Goal: Task Accomplishment & Management: Use online tool/utility

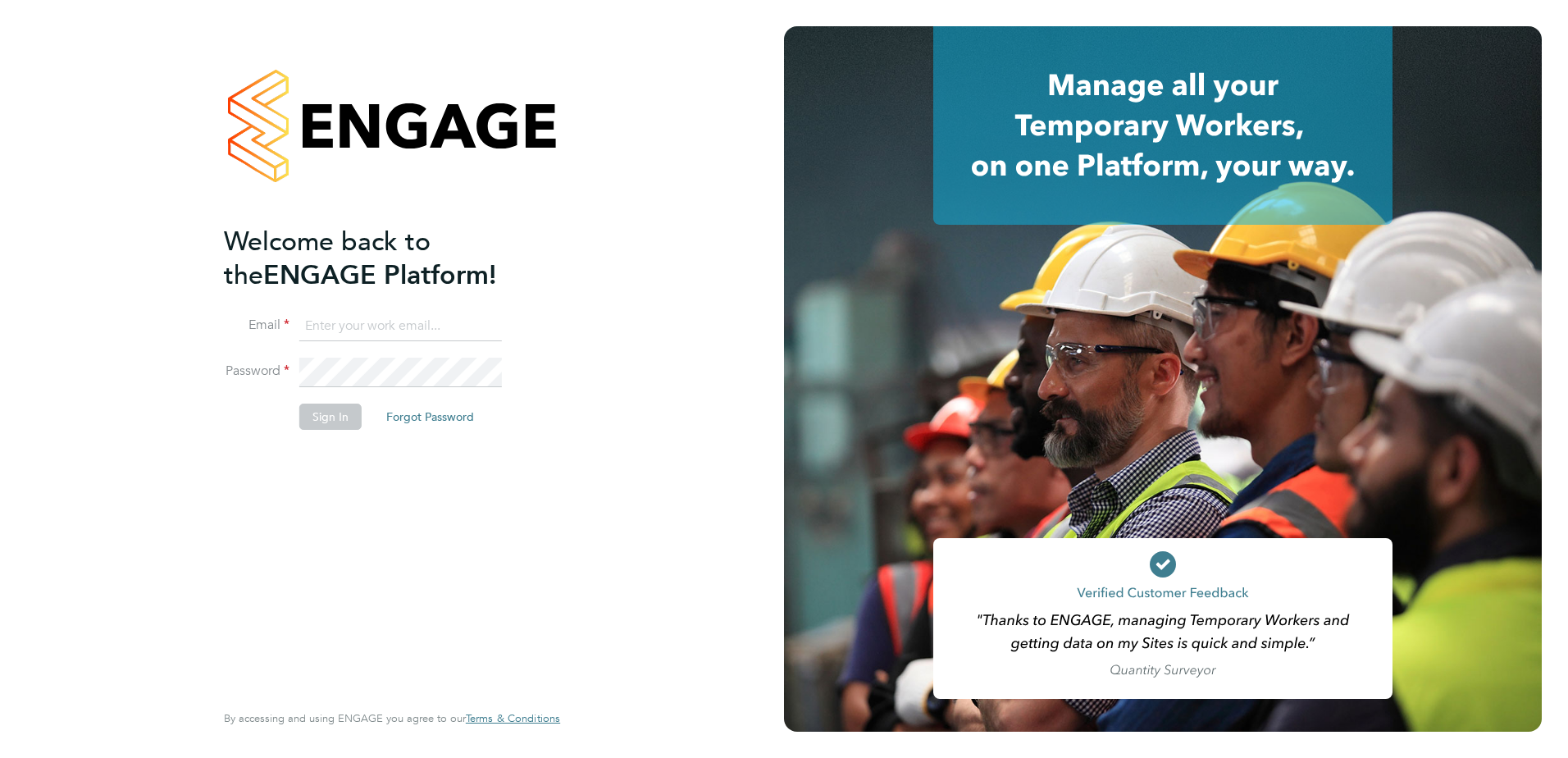
type input "[EMAIL_ADDRESS][PERSON_NAME][DOMAIN_NAME]"
click at [321, 423] on button "Sign In" at bounding box center [330, 416] width 62 height 26
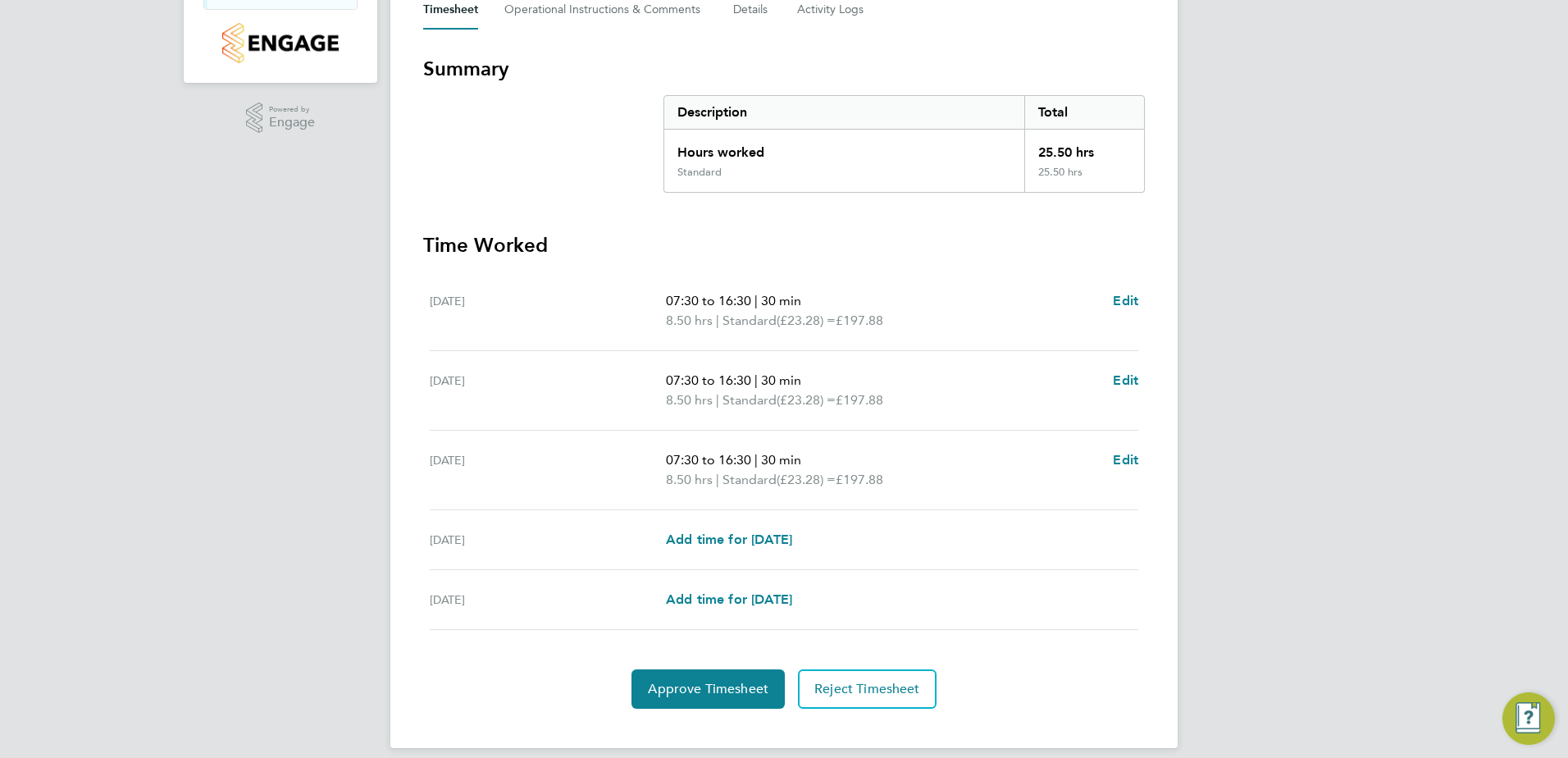
scroll to position [268, 0]
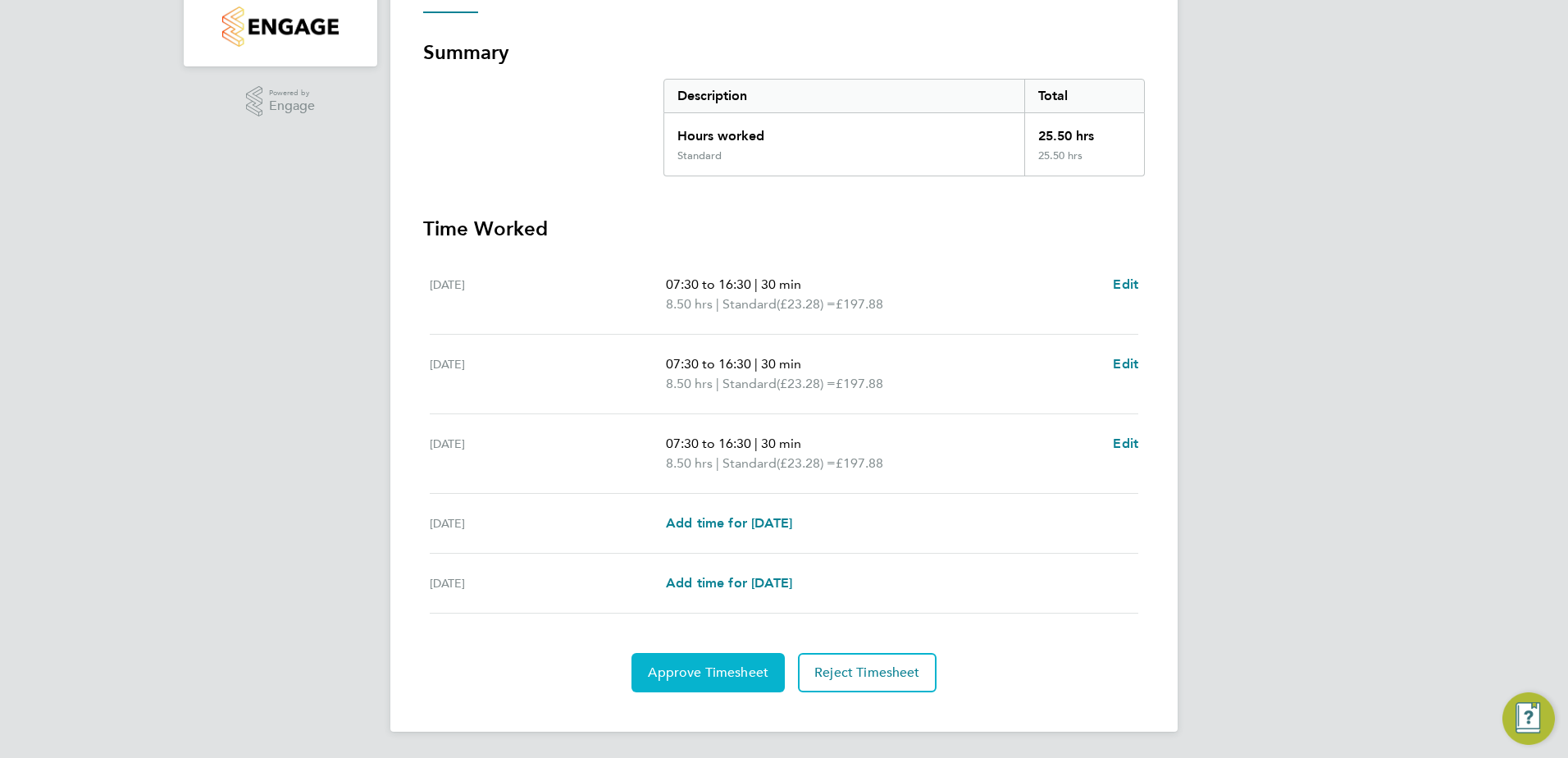
click at [727, 671] on span "Approve Timesheet" at bounding box center [708, 673] width 120 height 16
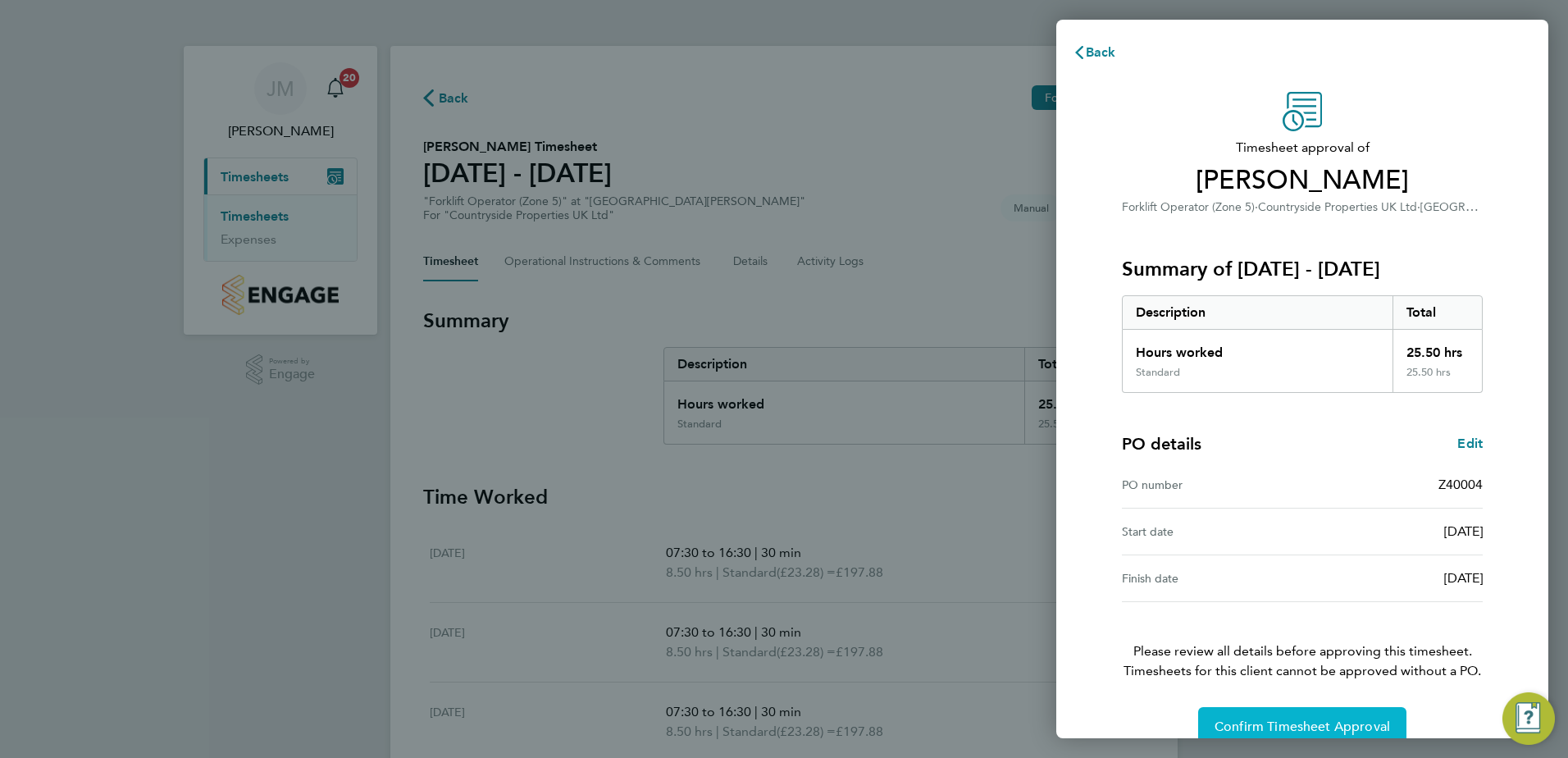
click at [1327, 719] on span "Confirm Timesheet Approval" at bounding box center [1302, 726] width 176 height 16
